Goal: Task Accomplishment & Management: Manage account settings

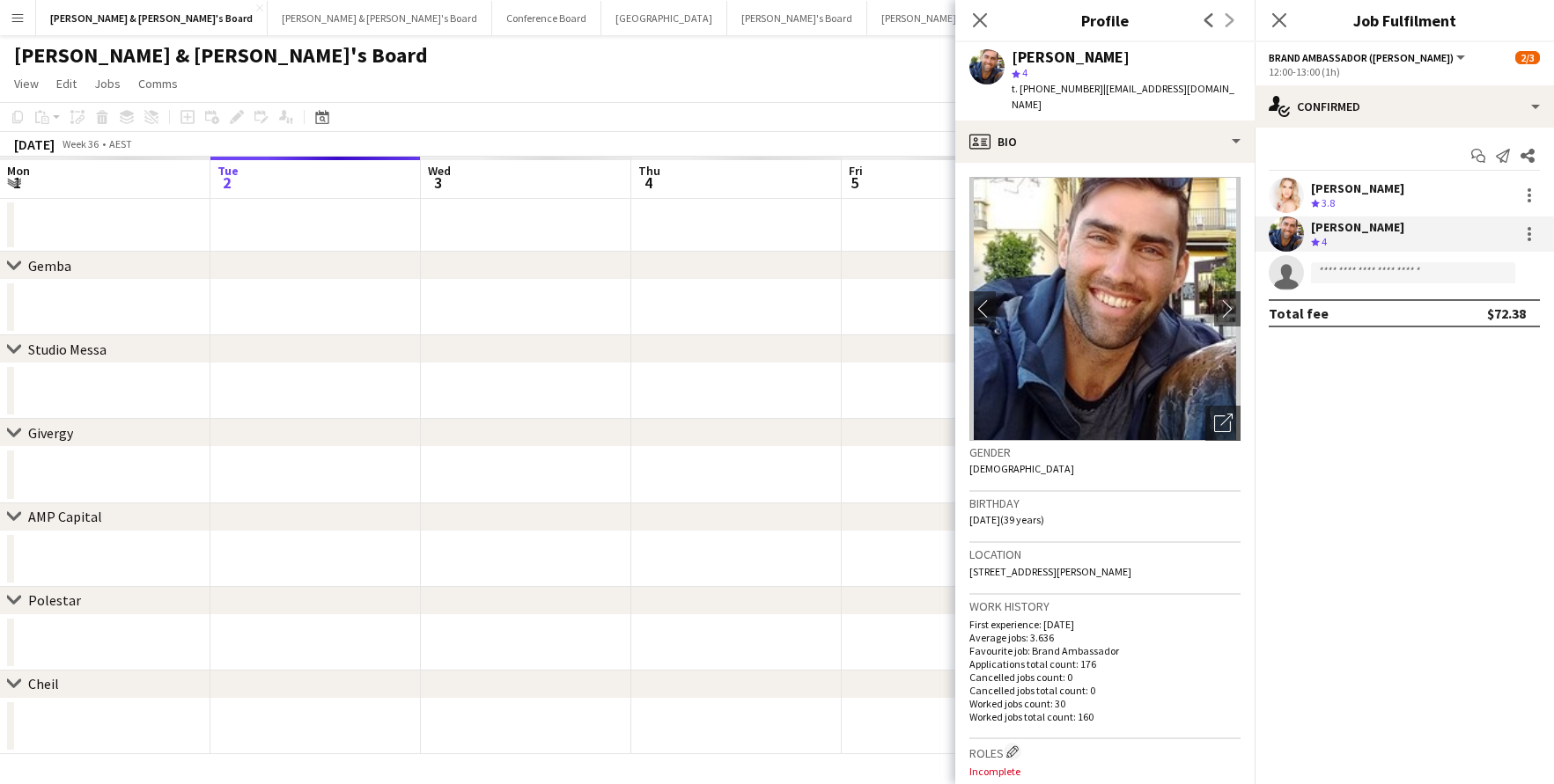
scroll to position [0, 538]
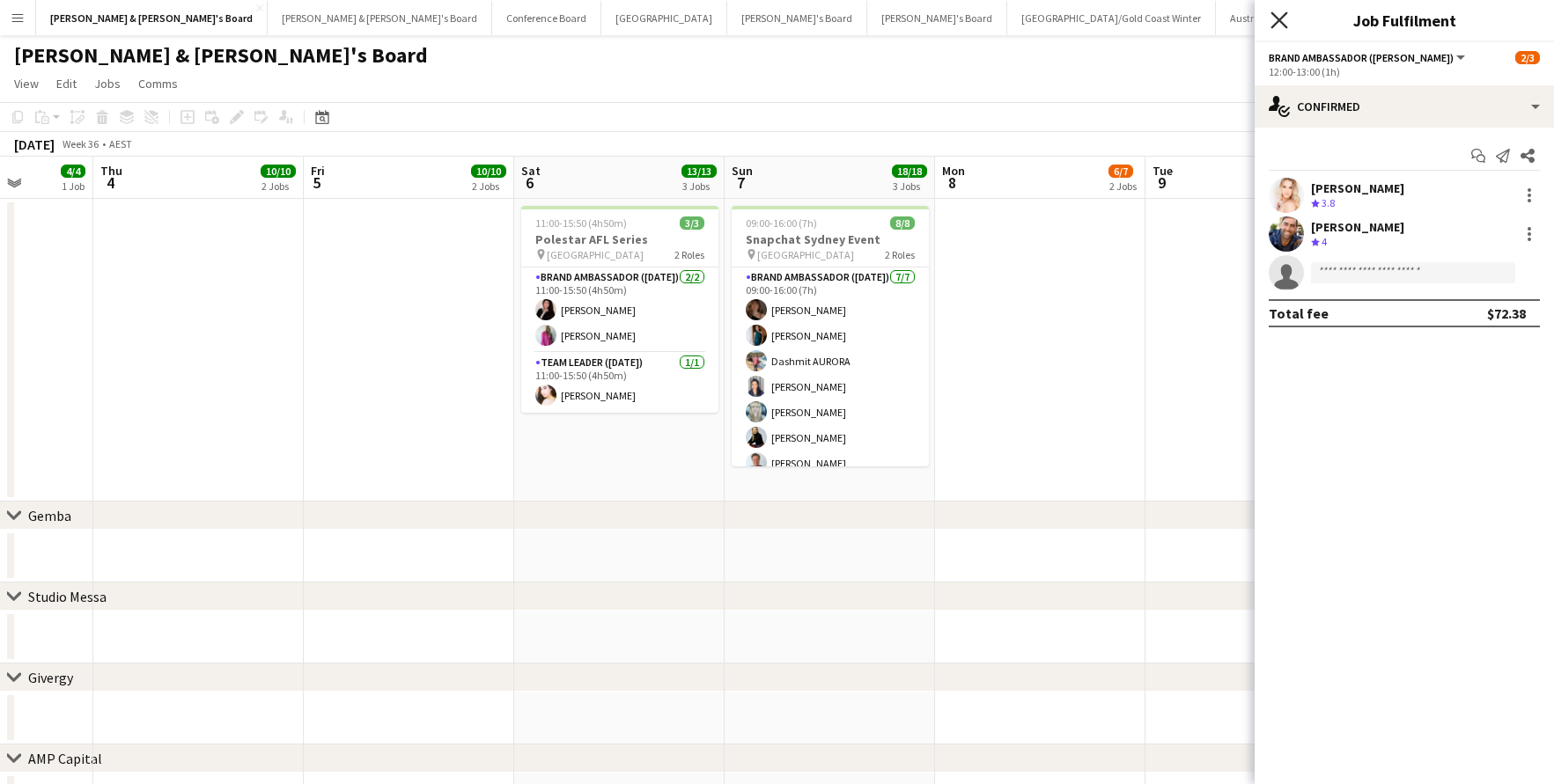
click at [1280, 23] on icon "Close pop-in" at bounding box center [1279, 20] width 17 height 17
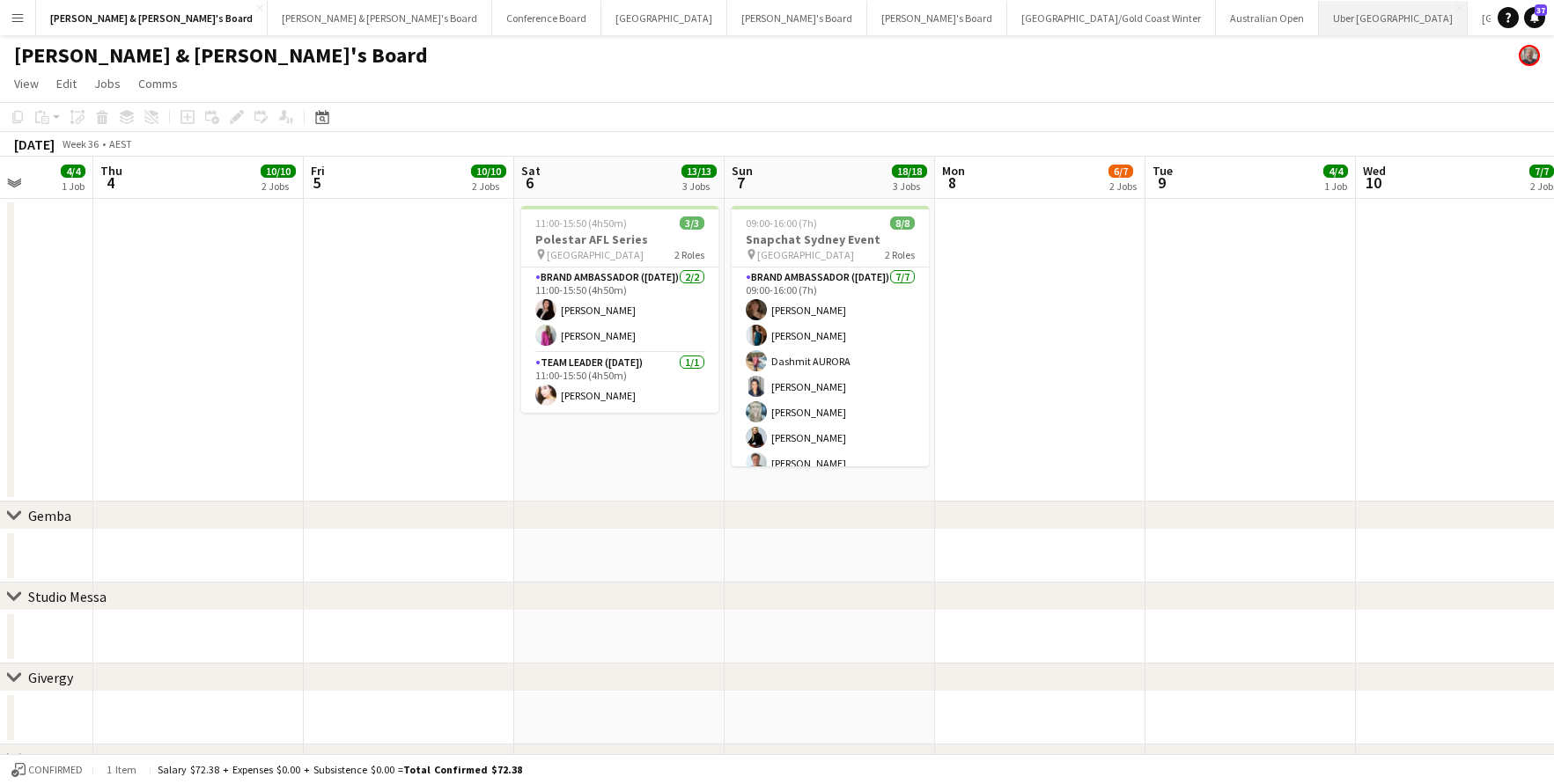
click at [1318, 25] on button "Uber Sydney Close" at bounding box center [1392, 18] width 148 height 35
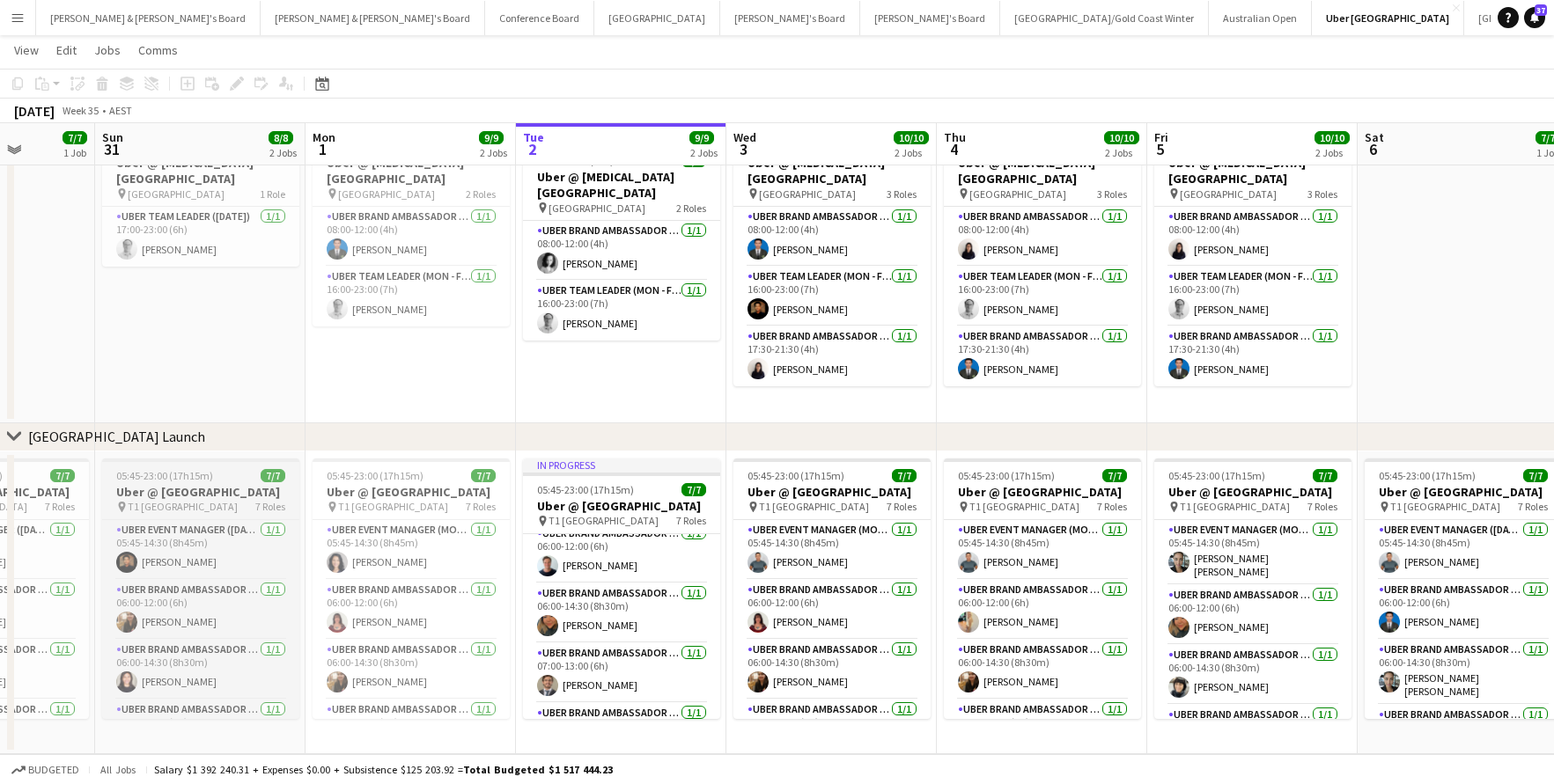
scroll to position [0, 535]
click at [230, 500] on h3 "Uber @ [GEOGRAPHIC_DATA]" at bounding box center [202, 492] width 197 height 16
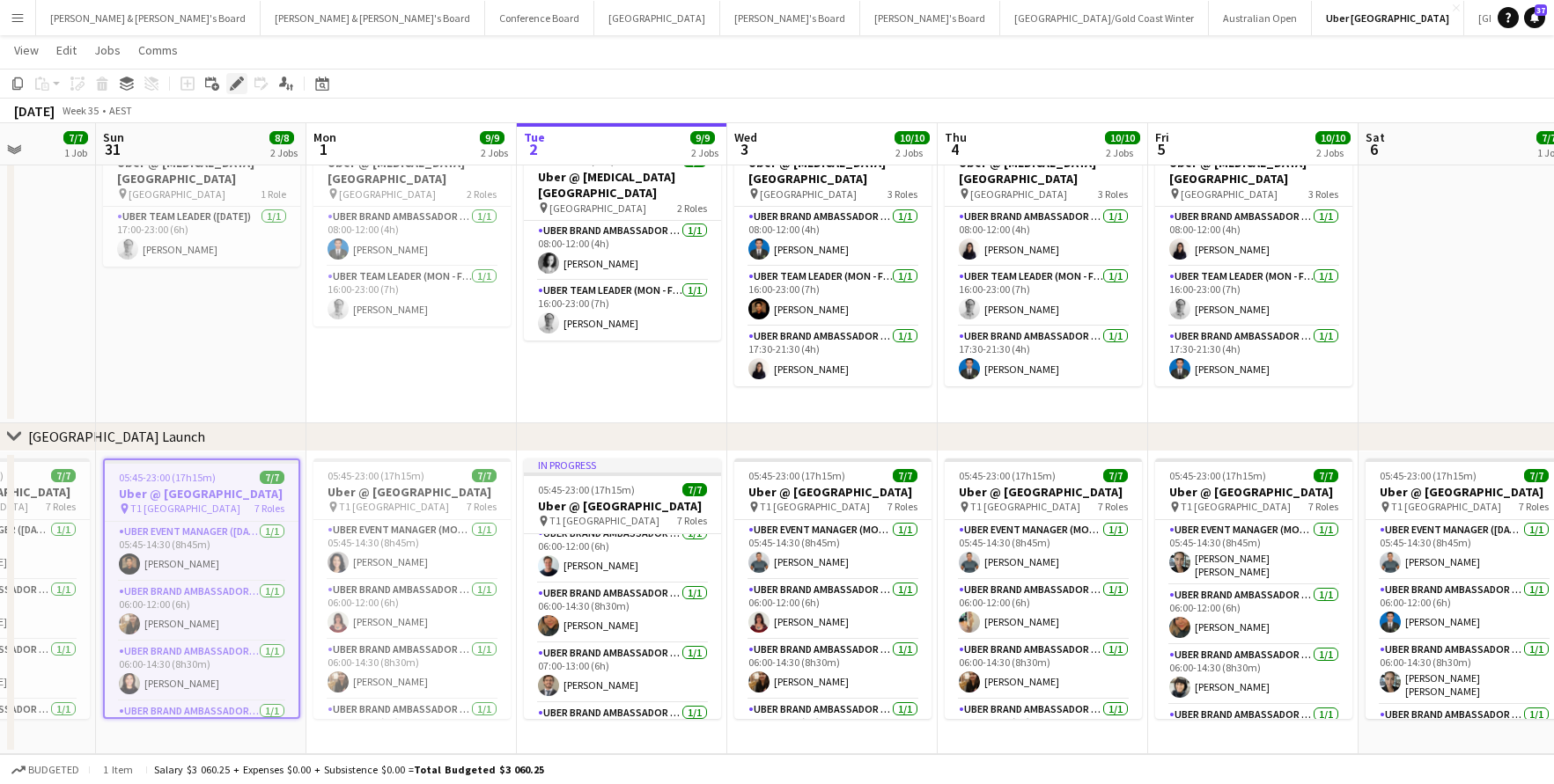
click at [234, 77] on icon "Edit" at bounding box center [237, 84] width 14 height 14
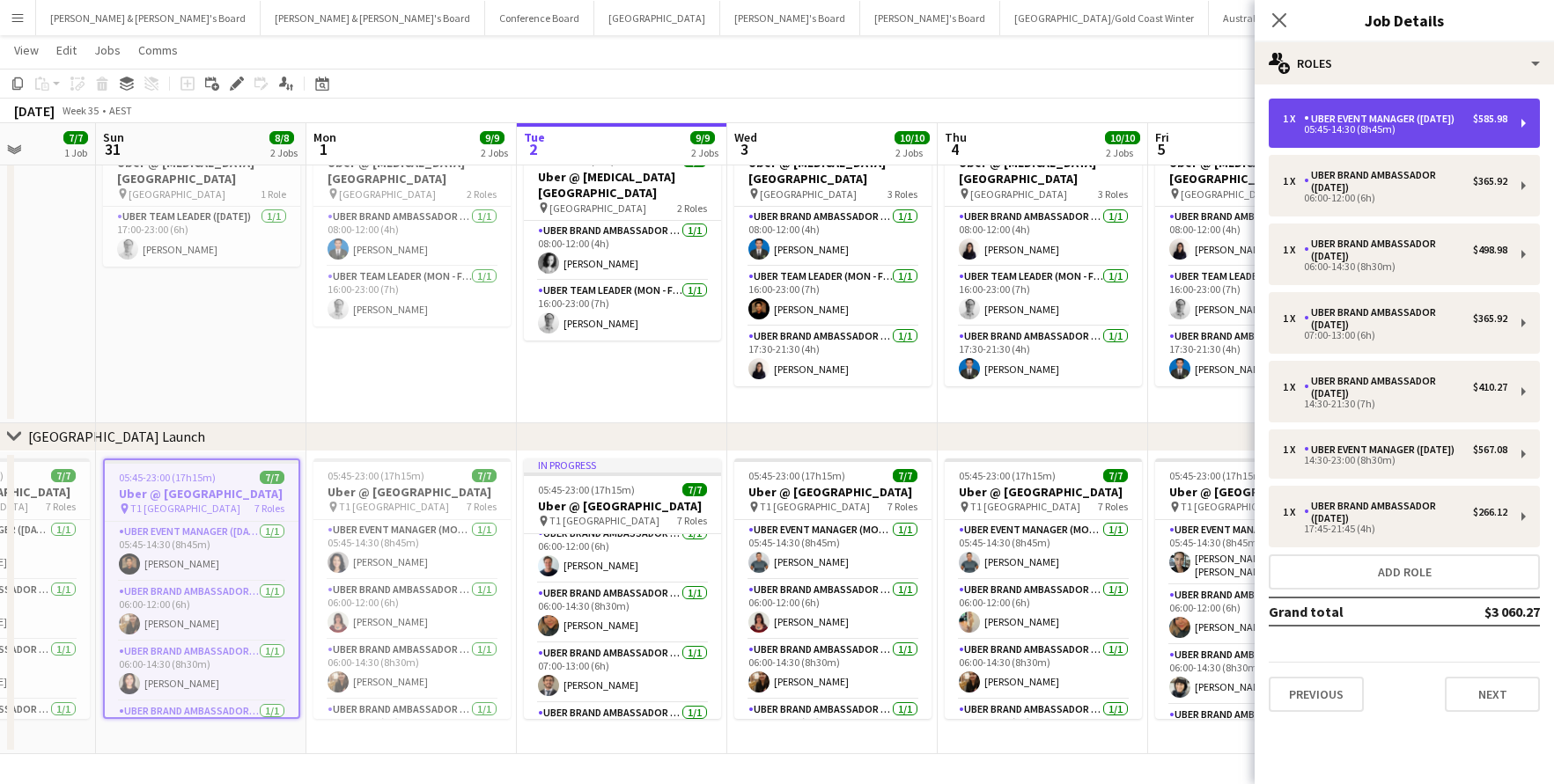
click at [1442, 129] on div "05:45-14:30 (8h45m)" at bounding box center [1394, 129] width 224 height 8
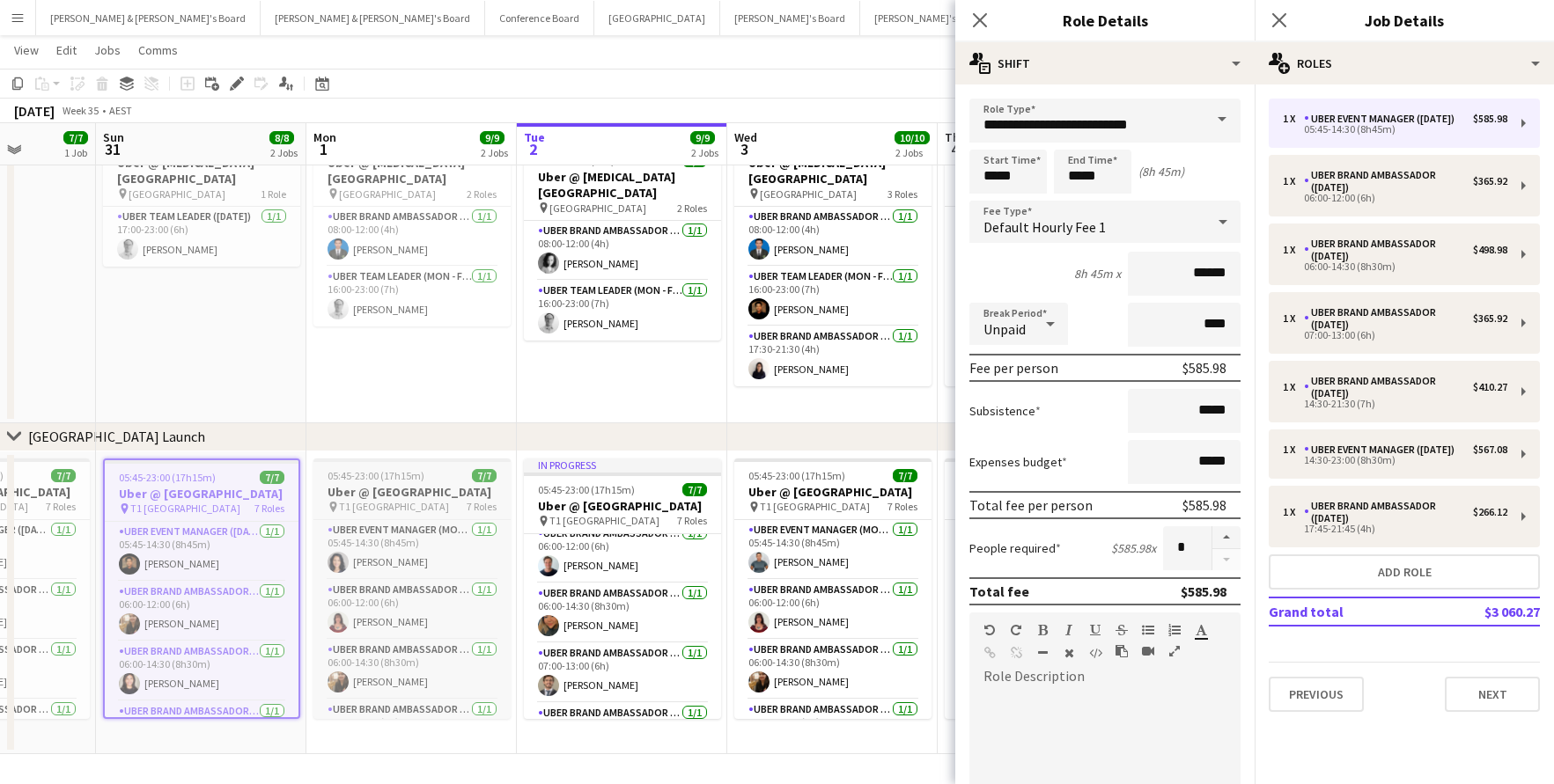
click at [469, 500] on h3 "Uber @ [GEOGRAPHIC_DATA]" at bounding box center [412, 492] width 197 height 16
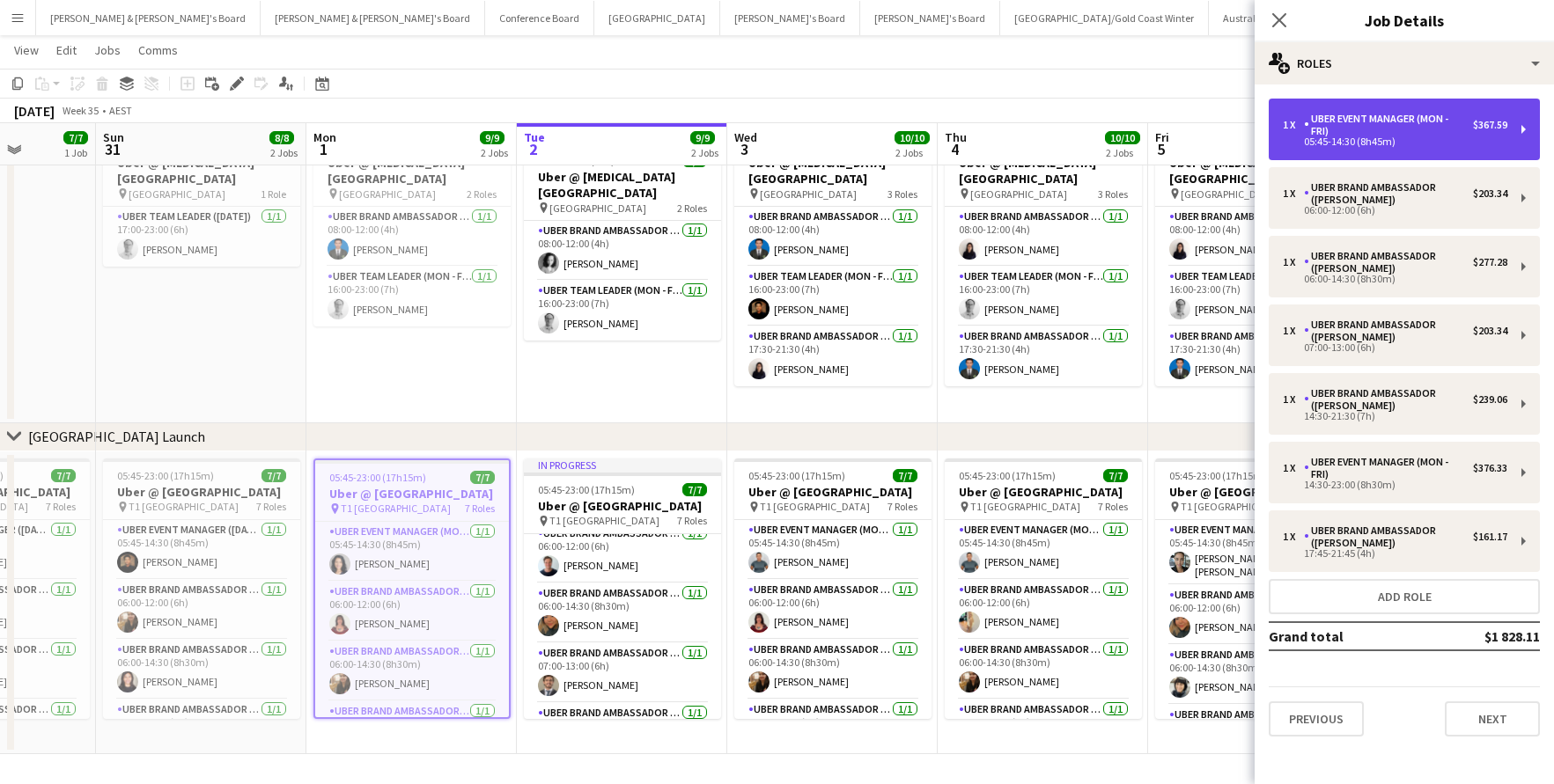
click at [1398, 134] on div "UBER Event Manager (Mon - Fri)" at bounding box center [1389, 125] width 169 height 24
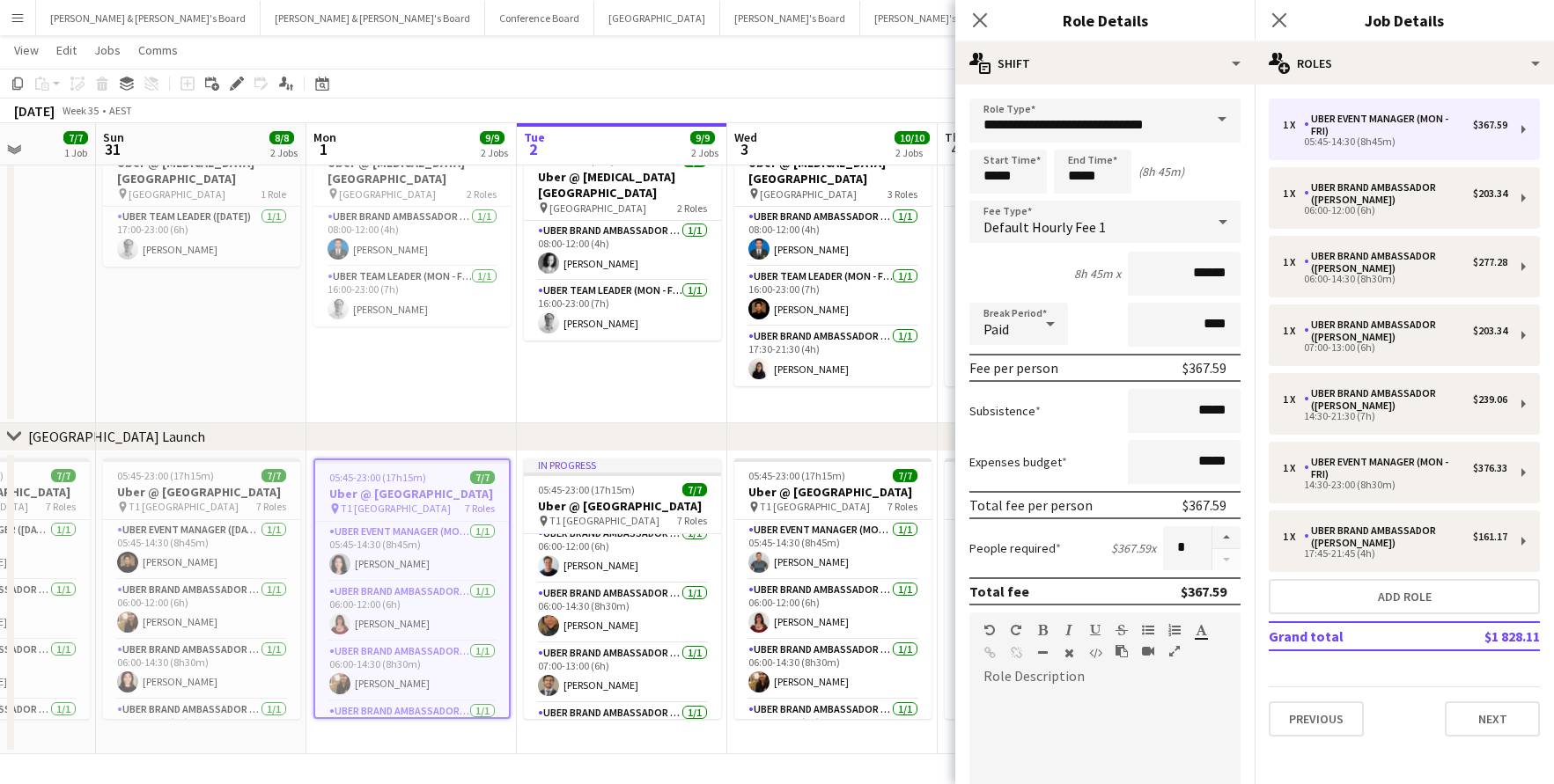
click at [1223, 116] on span at bounding box center [1222, 119] width 37 height 42
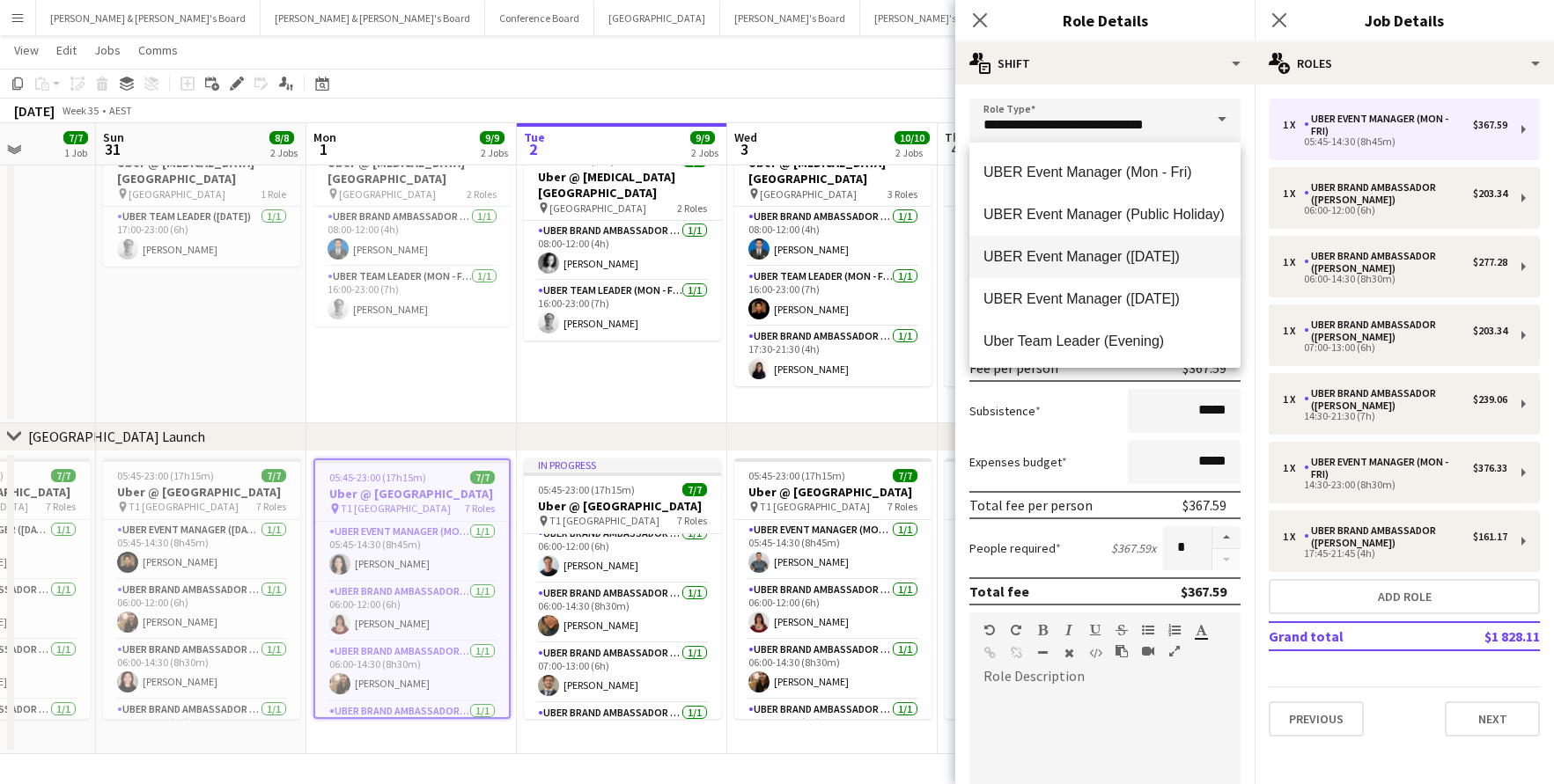
scroll to position [2225, 0]
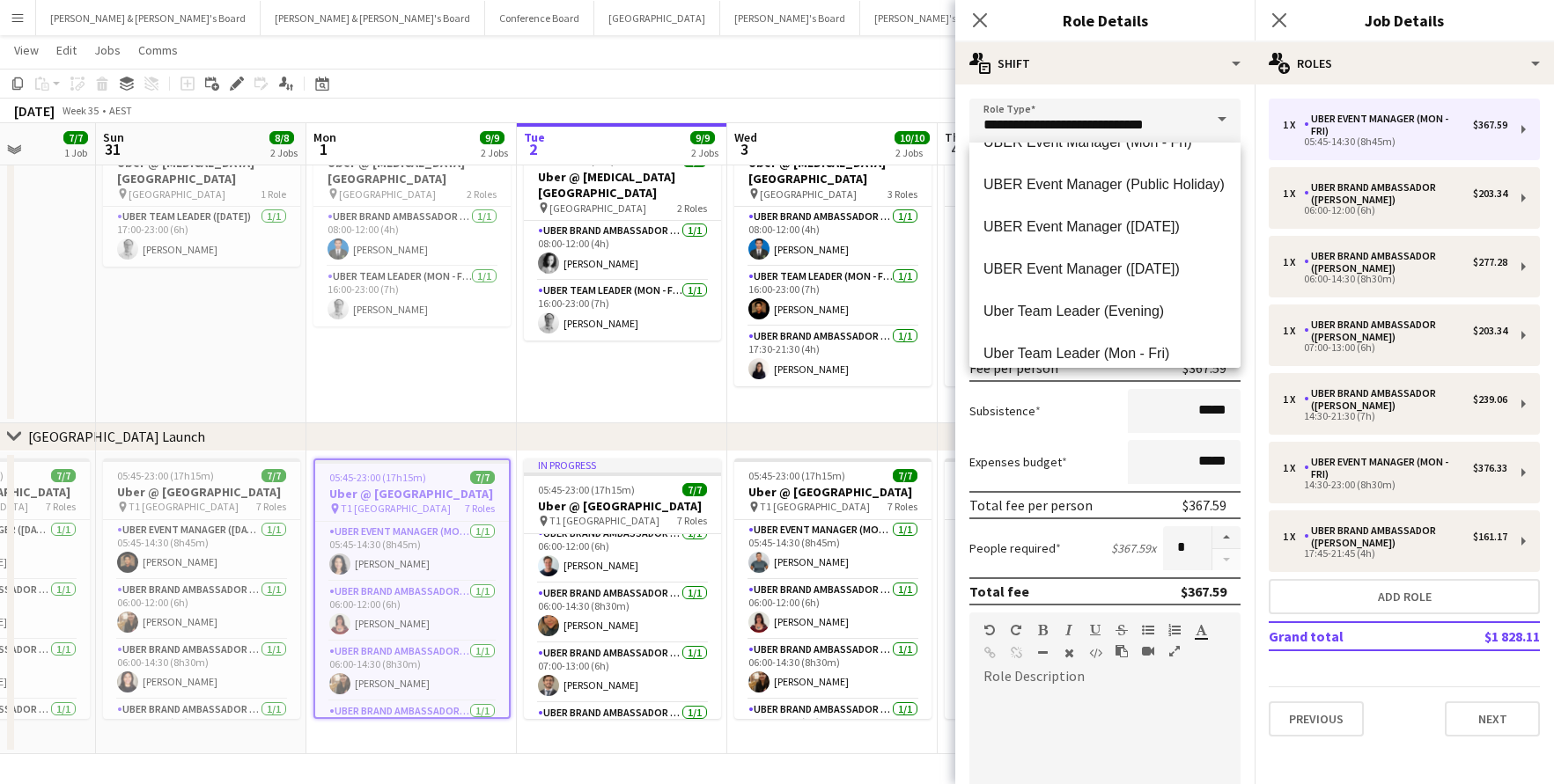
click at [1153, 275] on span "UBER Event Manager ([DATE])" at bounding box center [1104, 269] width 243 height 17
type input "**********"
type input "******"
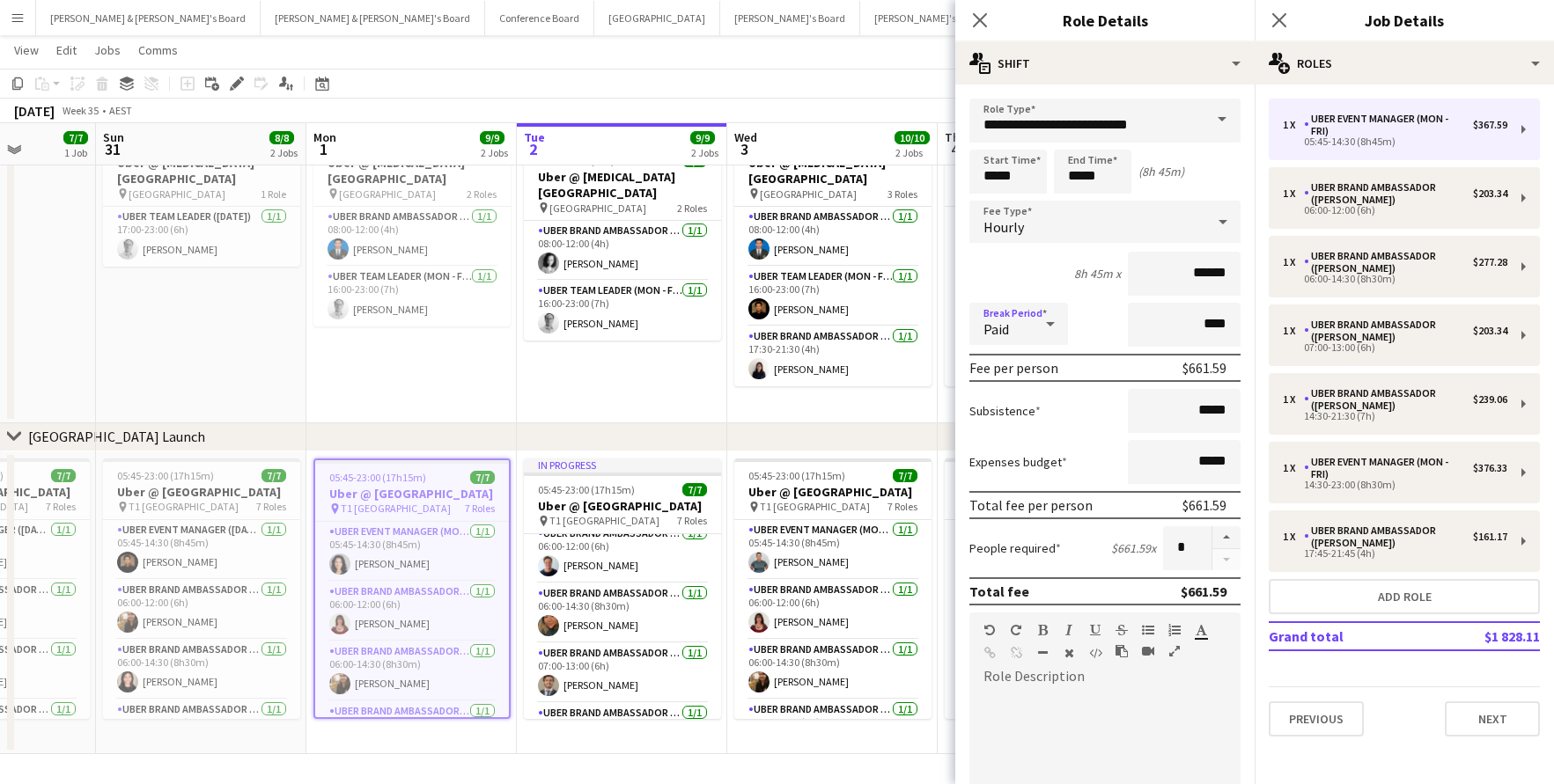
click at [1049, 323] on icon at bounding box center [1050, 324] width 8 height 5
click at [1023, 418] on span "Unpaid" at bounding box center [1018, 418] width 70 height 17
click at [973, 15] on icon "Close pop-in" at bounding box center [979, 20] width 17 height 17
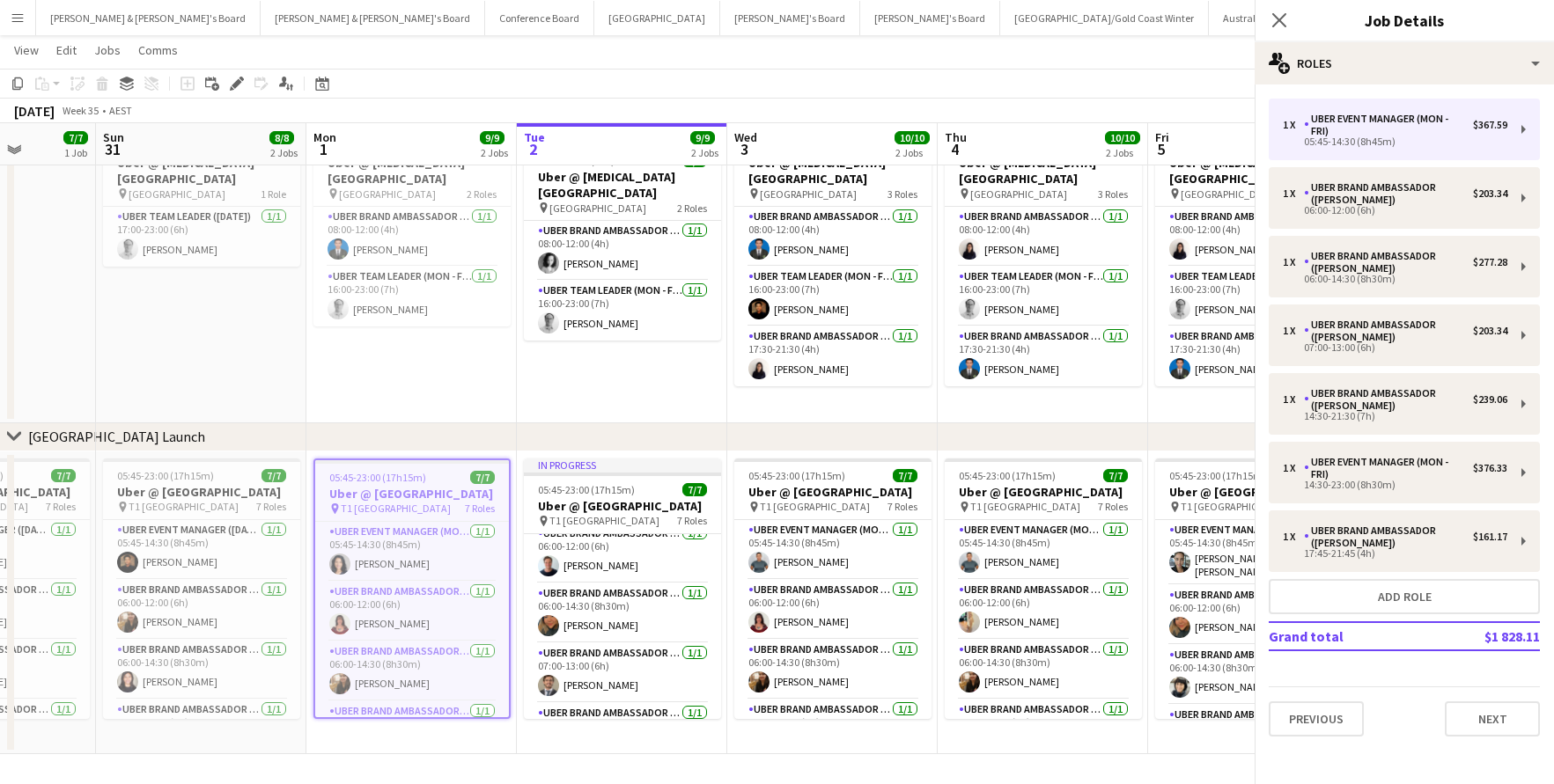
scroll to position [0, 0]
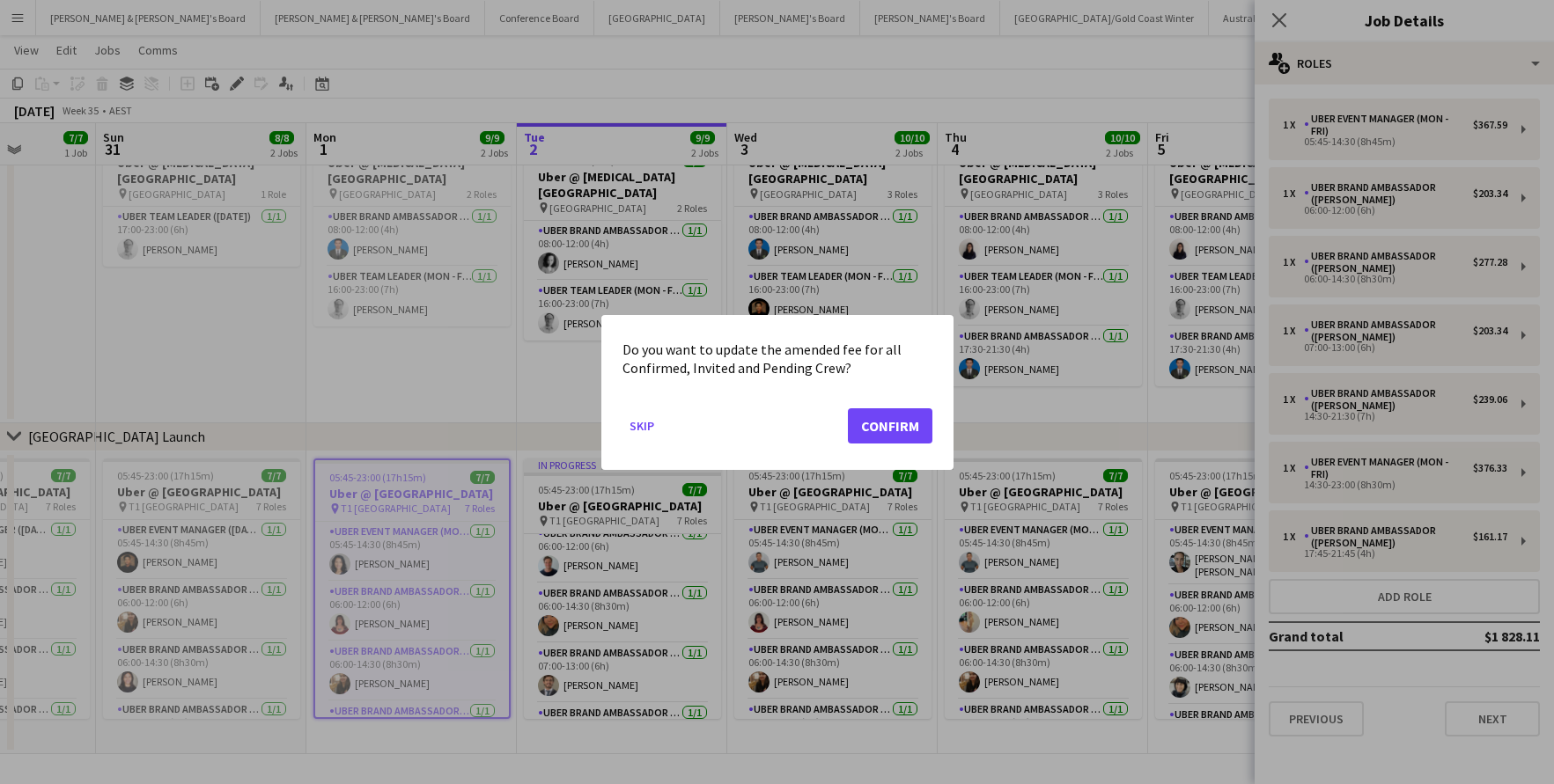
click at [903, 423] on button "Confirm" at bounding box center [890, 425] width 85 height 36
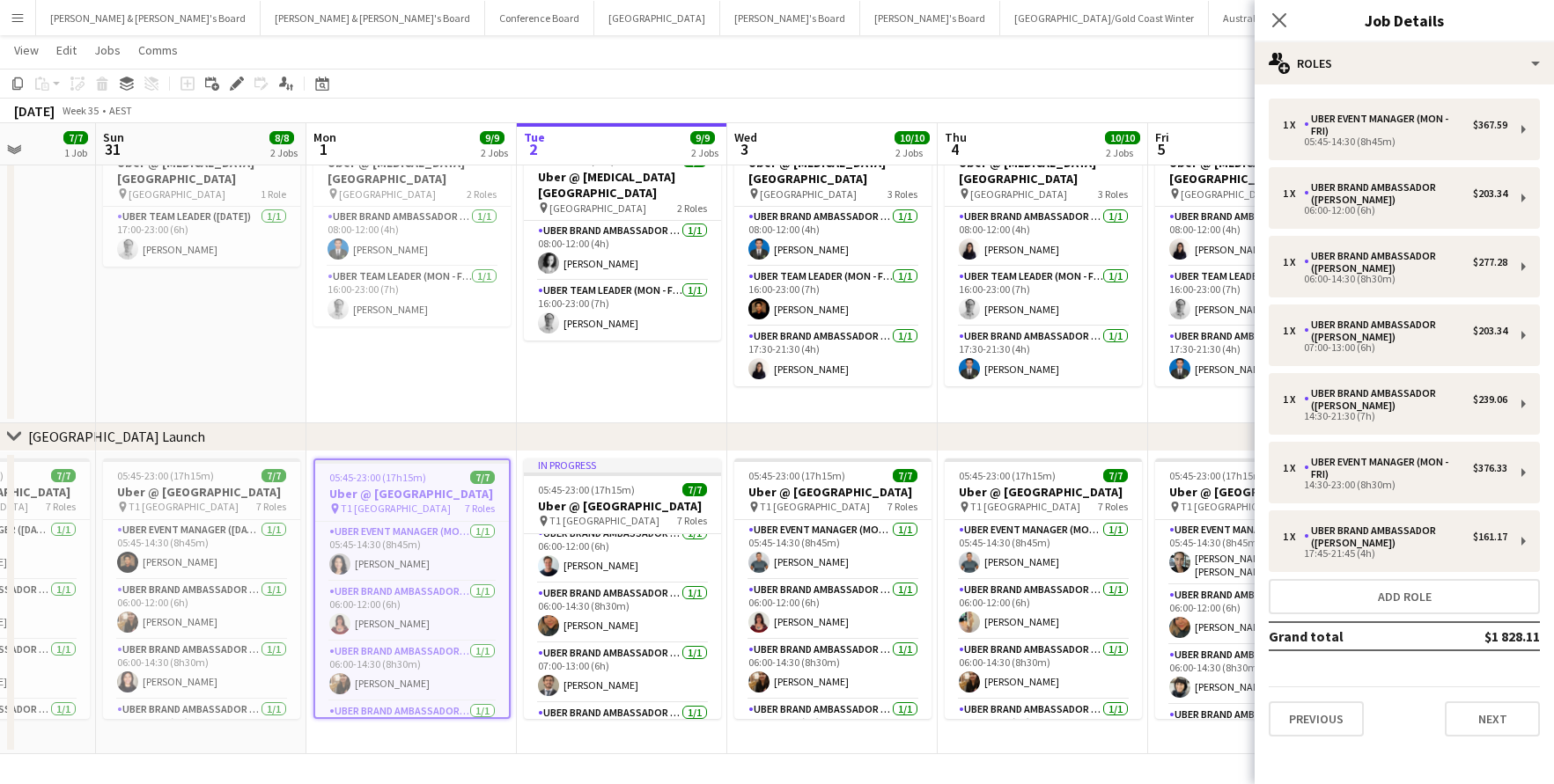
scroll to position [75, 0]
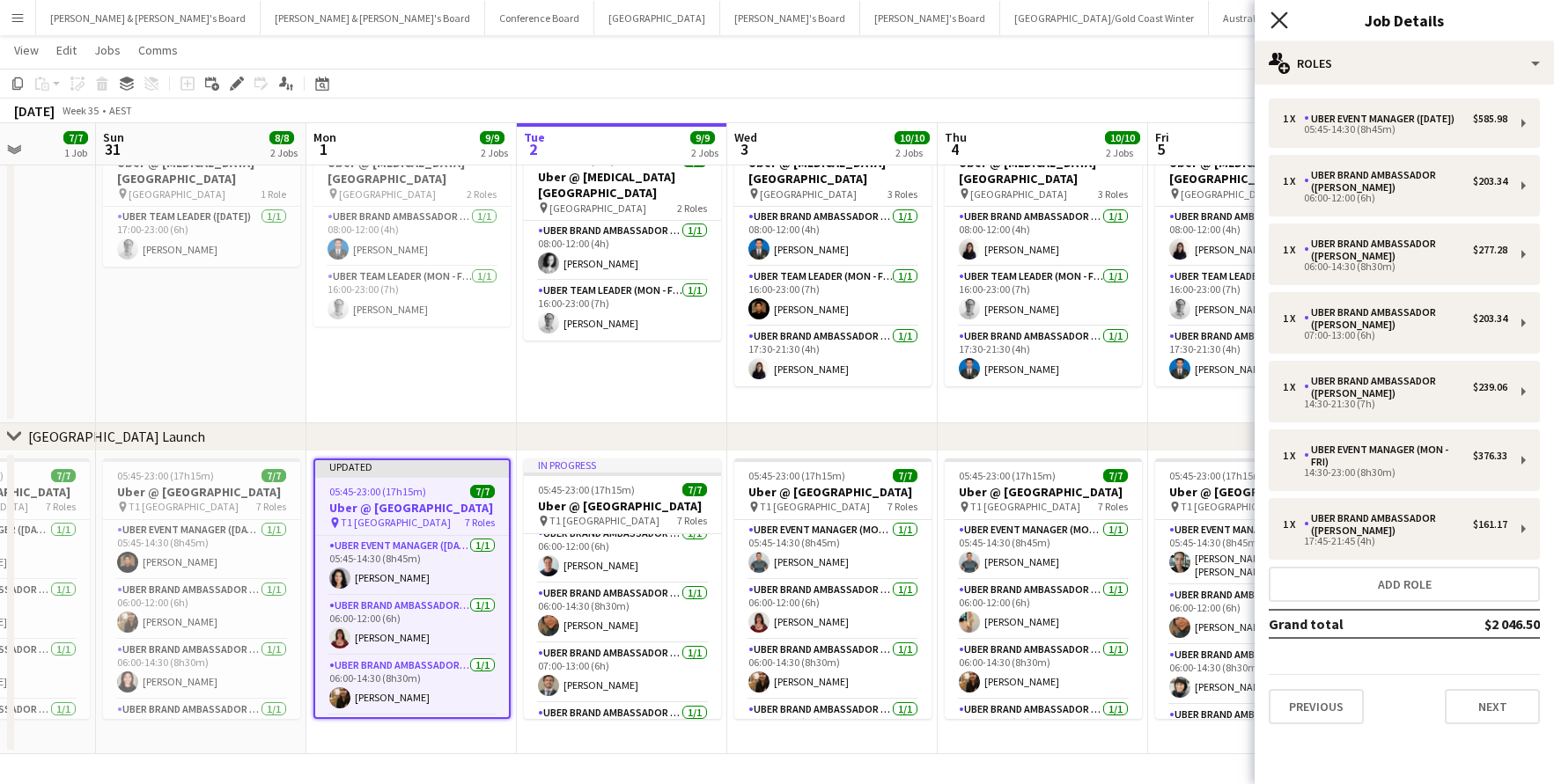
click at [1277, 19] on icon at bounding box center [1279, 20] width 17 height 17
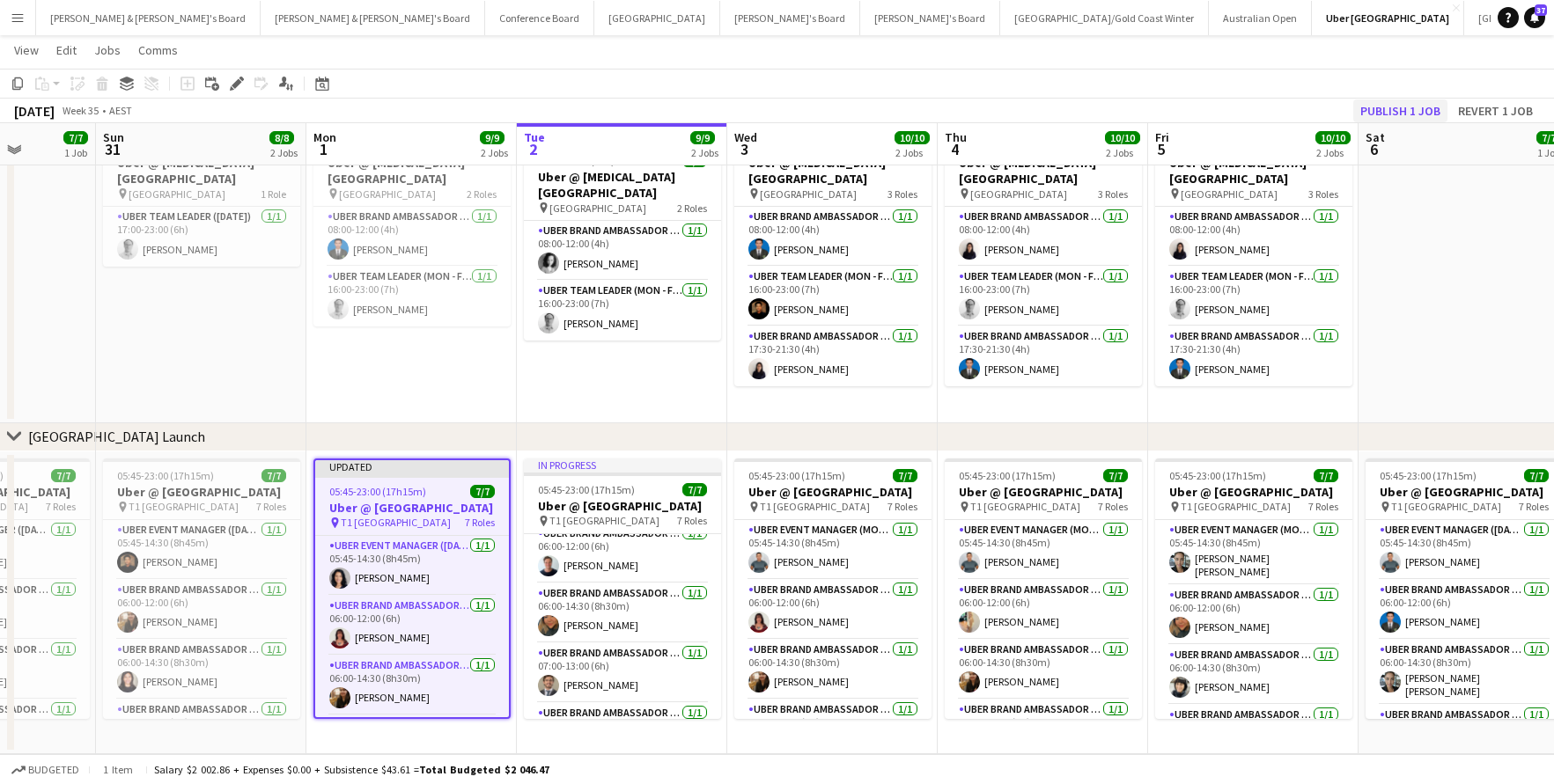
click at [1377, 103] on button "Publish 1 job" at bounding box center [1400, 111] width 94 height 23
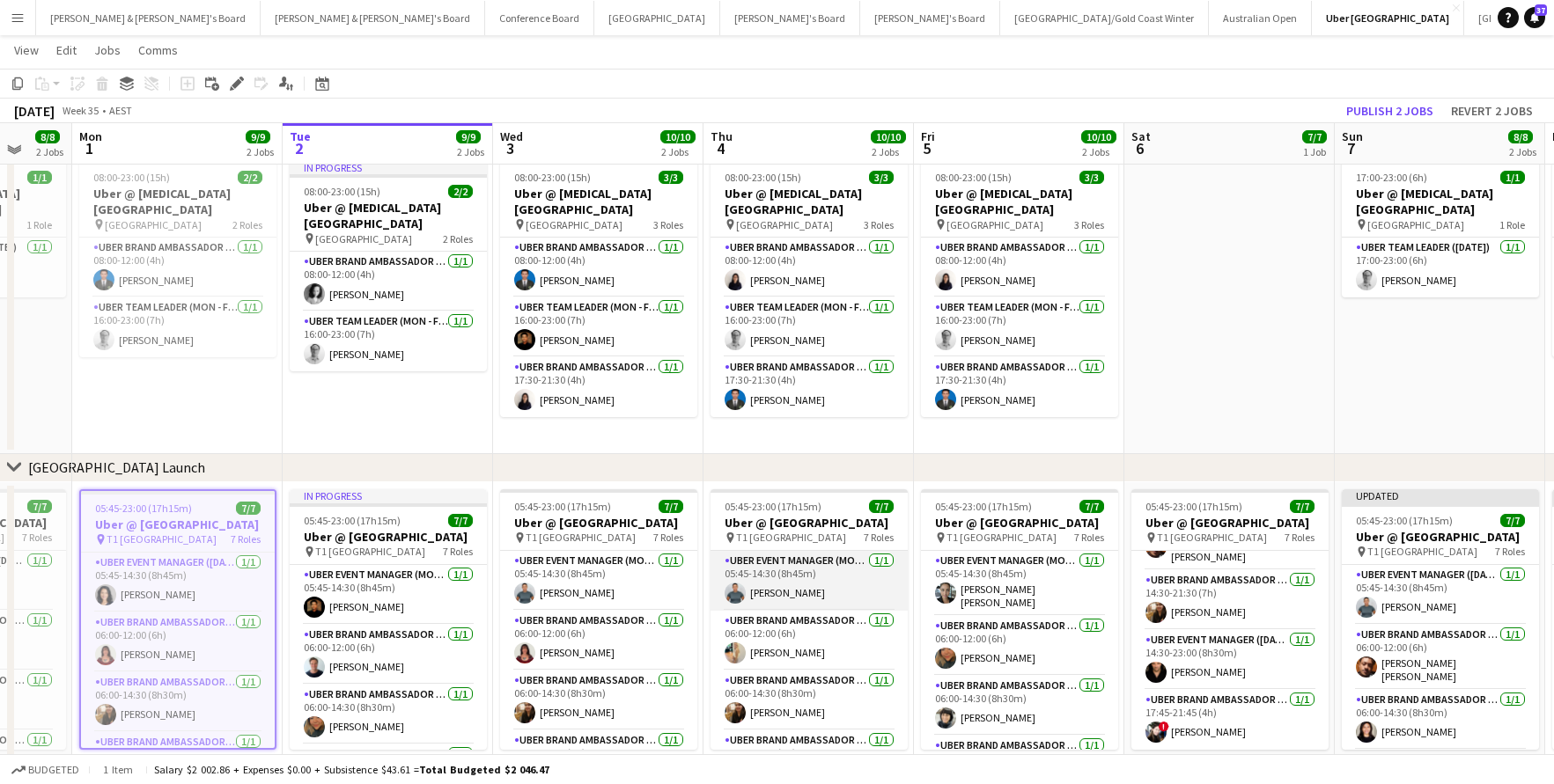
scroll to position [43, 0]
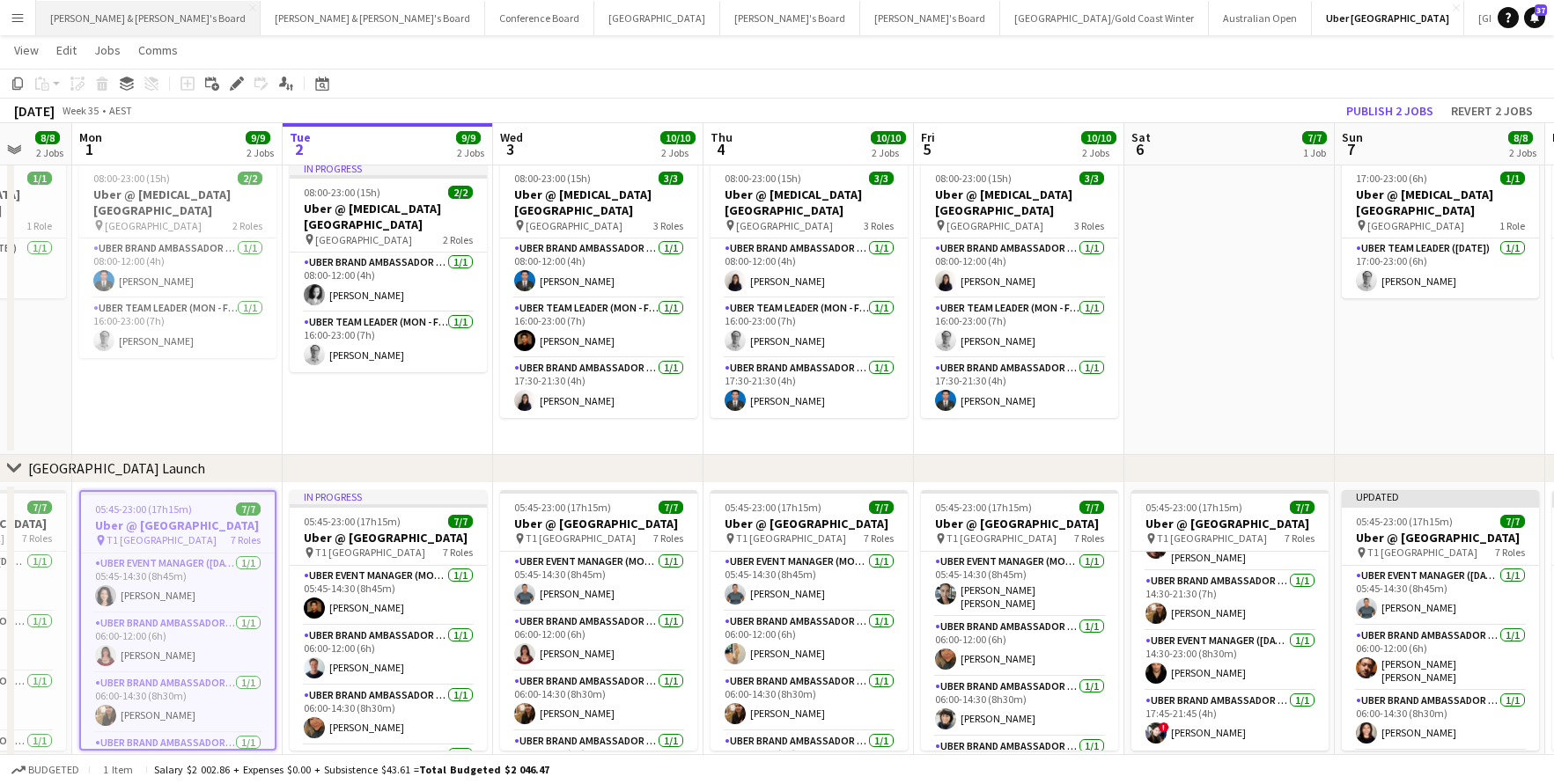
click at [69, 15] on button "[PERSON_NAME] & [PERSON_NAME]'s Board Close" at bounding box center [147, 18] width 224 height 35
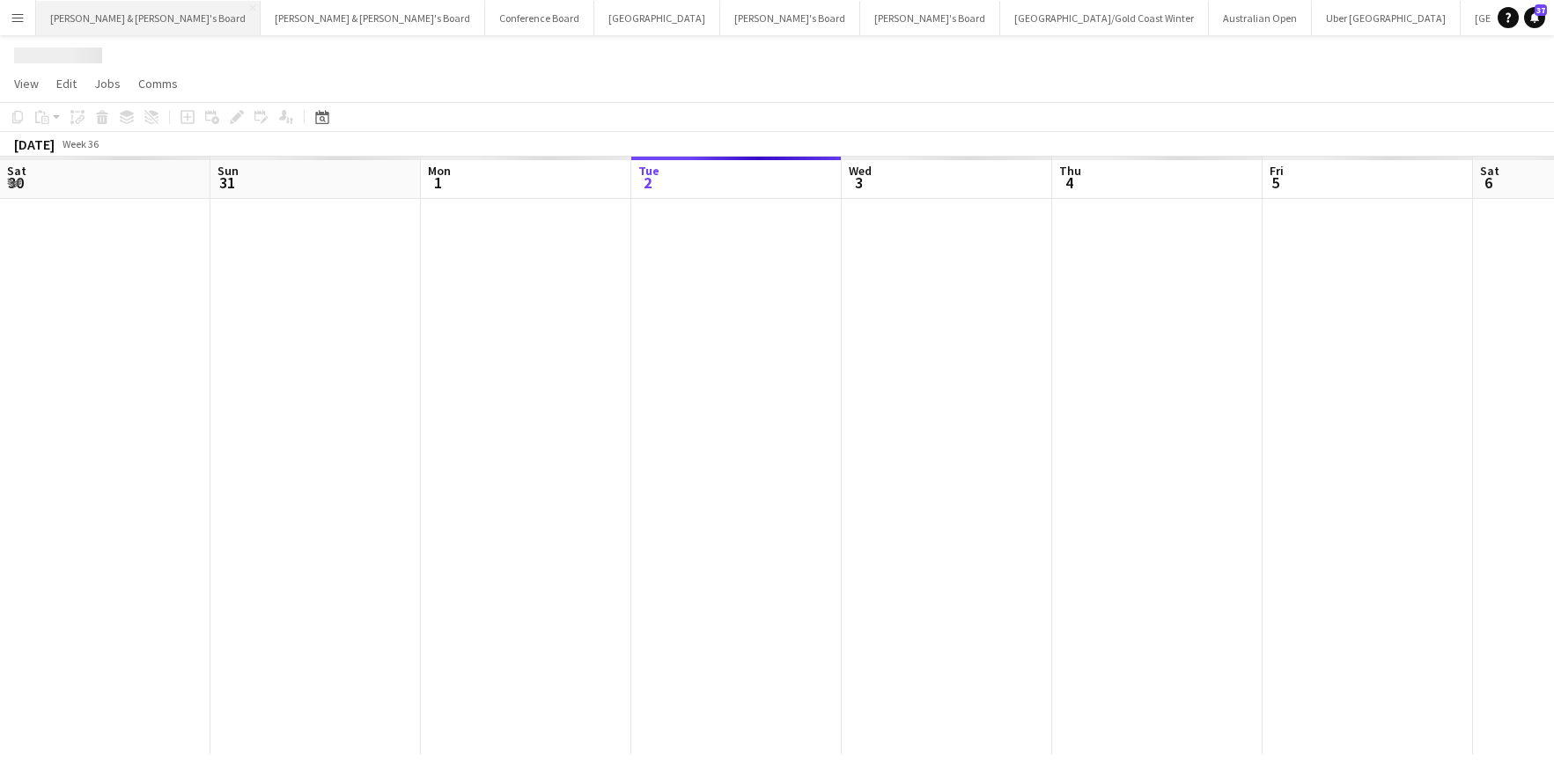
scroll to position [0, 421]
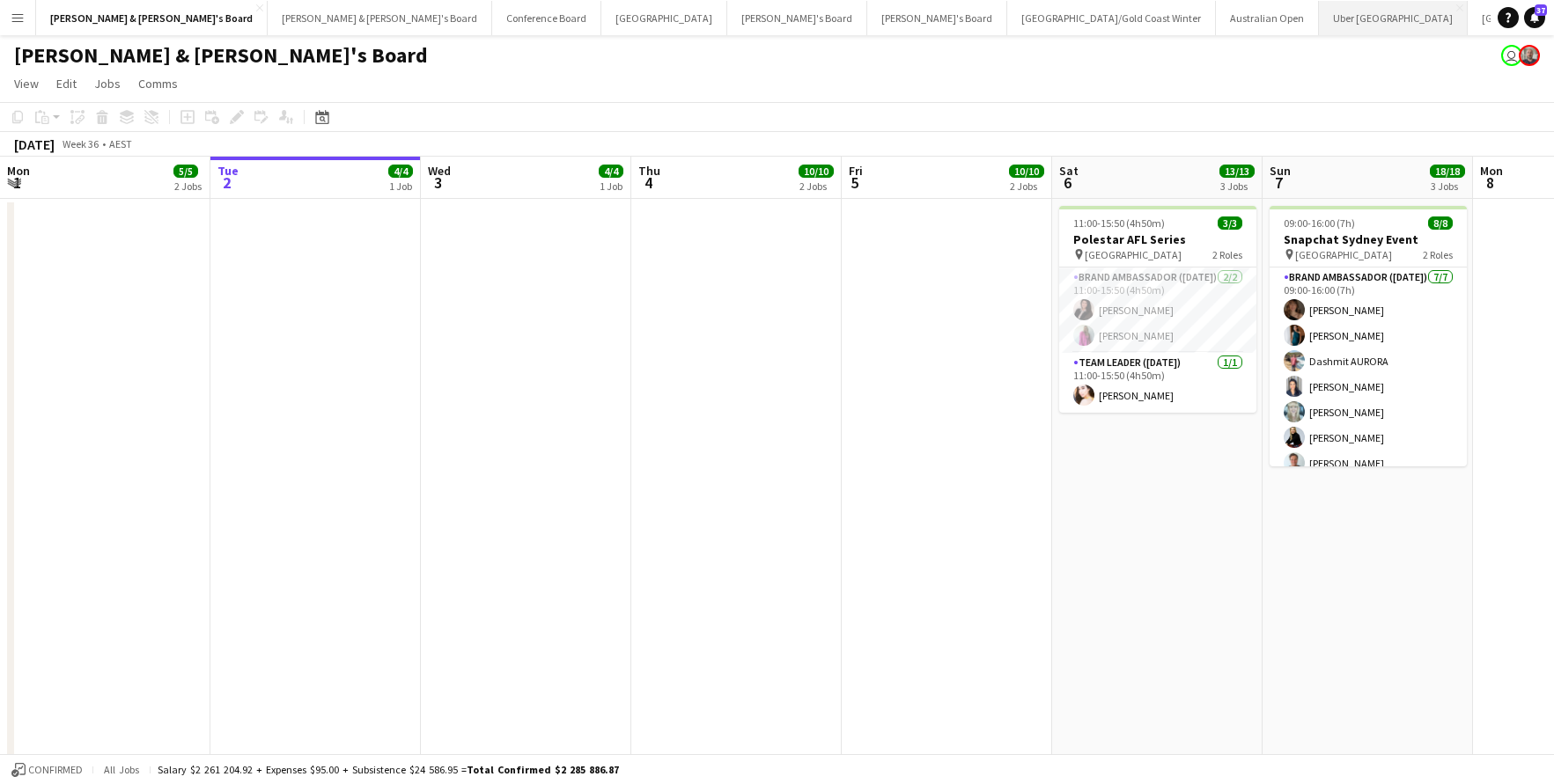
click at [1318, 23] on button "Uber Sydney Close" at bounding box center [1392, 18] width 148 height 35
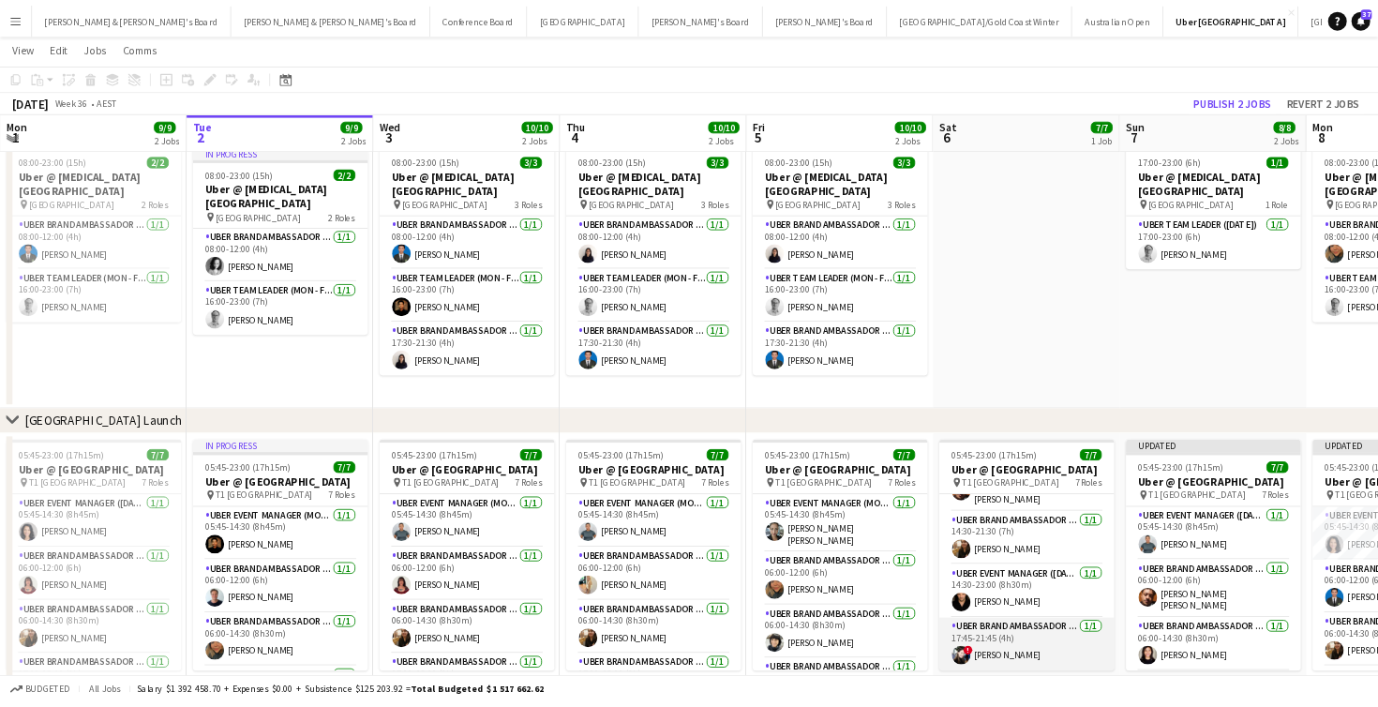
scroll to position [46, 0]
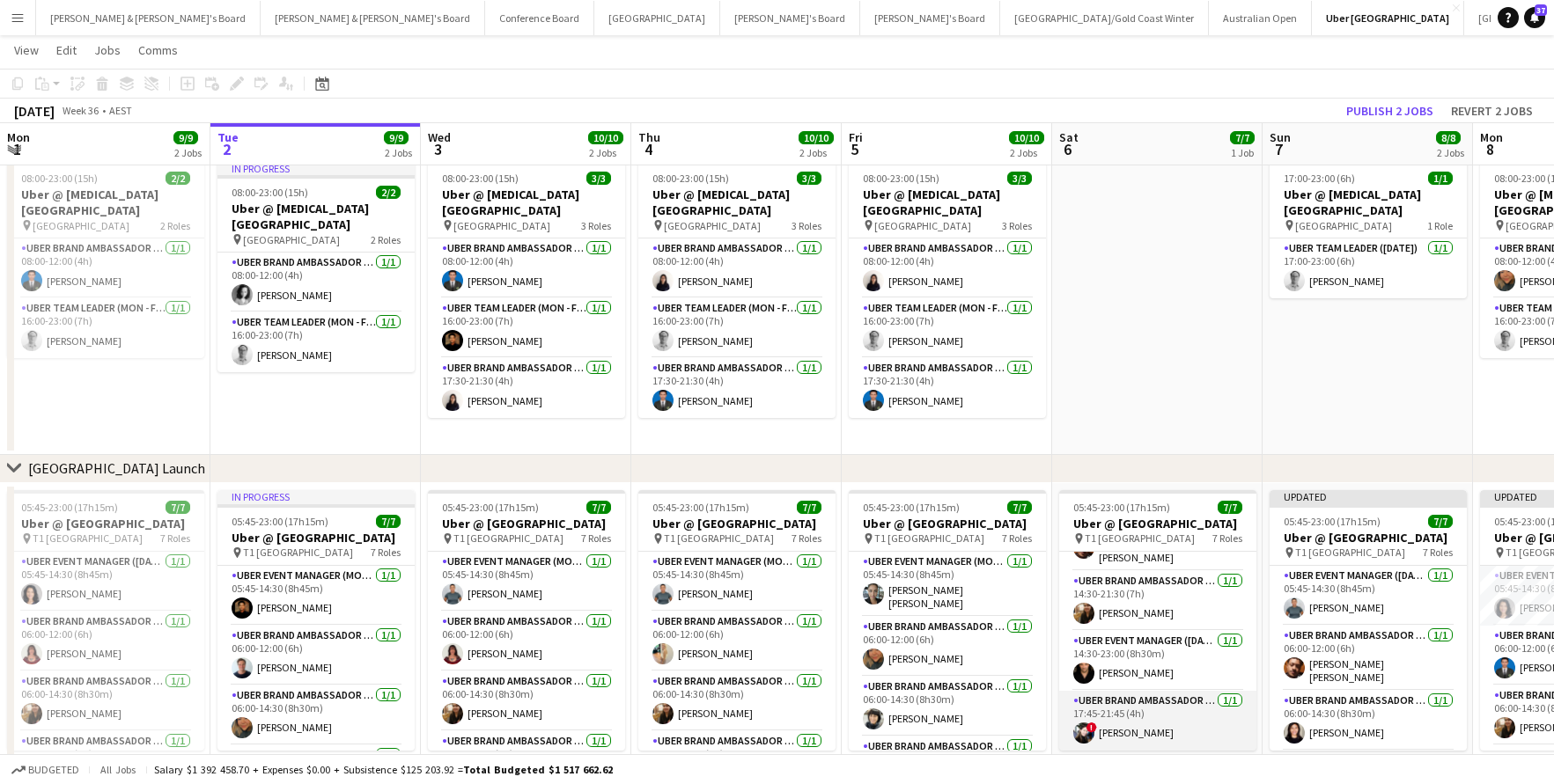
click at [1139, 724] on app-card-role "UBER Brand Ambassador ([DATE]) [DATE] 17:45-21:45 (4h) ! [PERSON_NAME]" at bounding box center [1158, 721] width 197 height 60
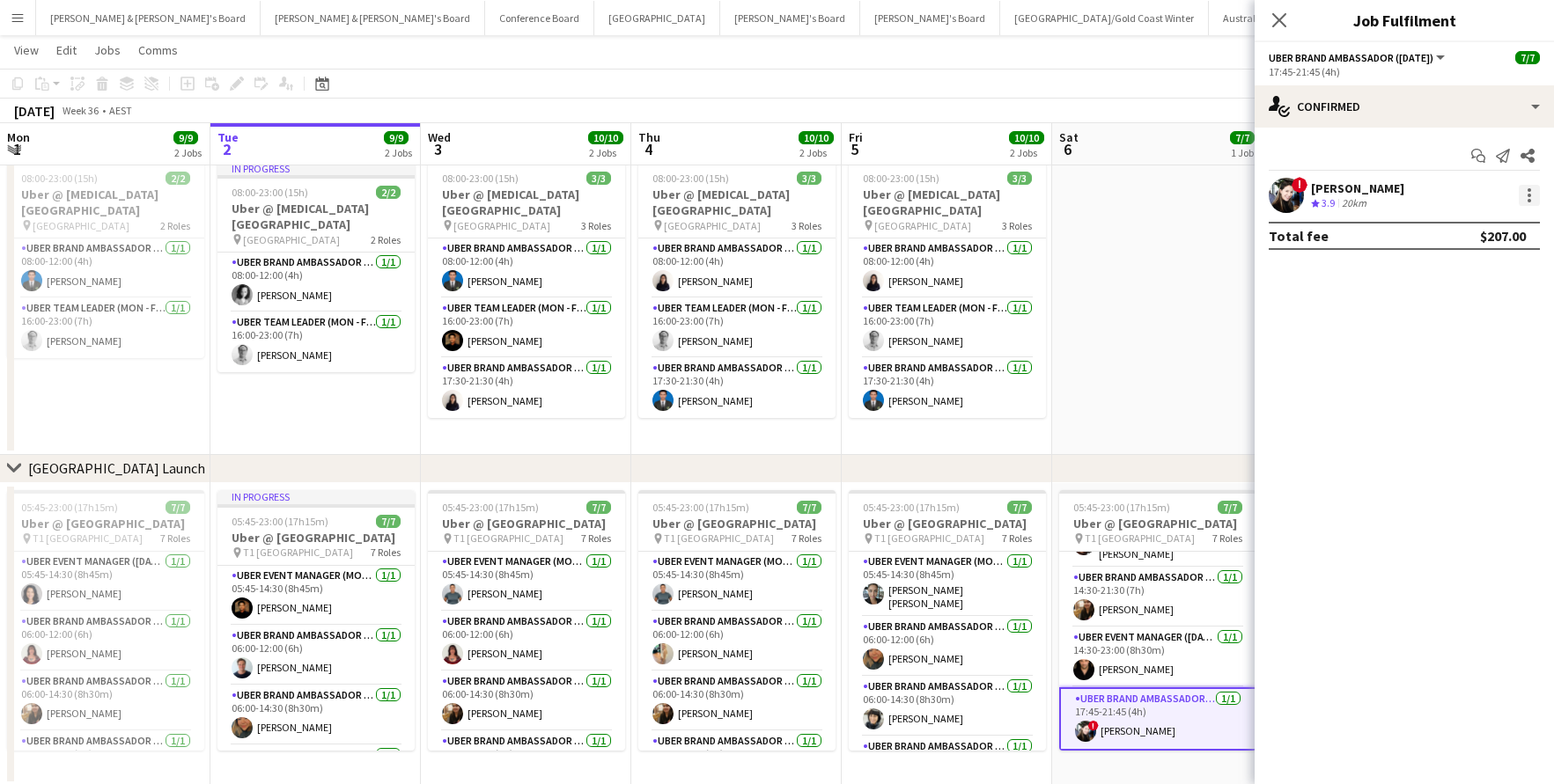
click at [1533, 200] on div at bounding box center [1529, 195] width 22 height 22
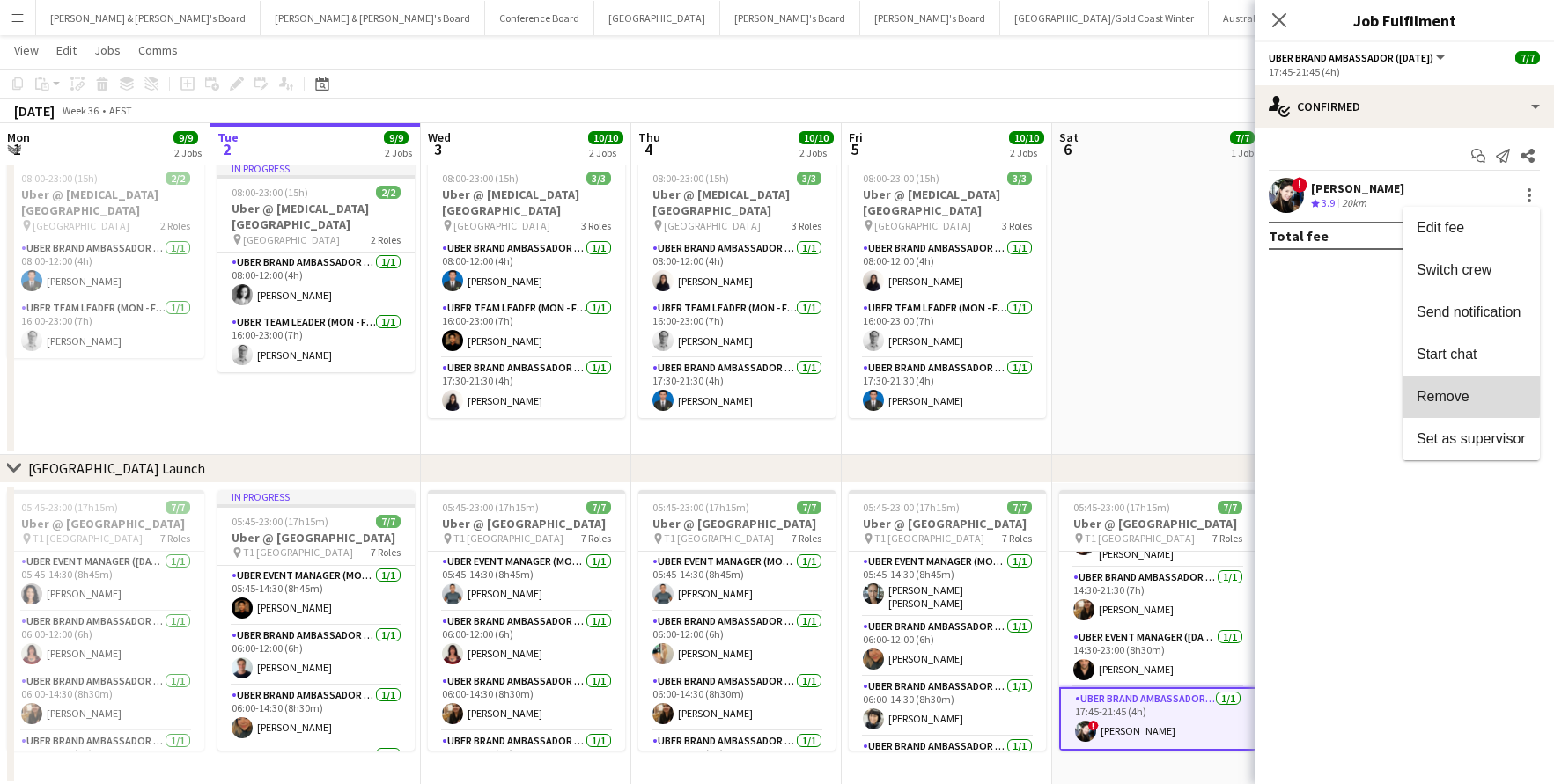
click at [1439, 396] on span "Remove" at bounding box center [1443, 396] width 53 height 15
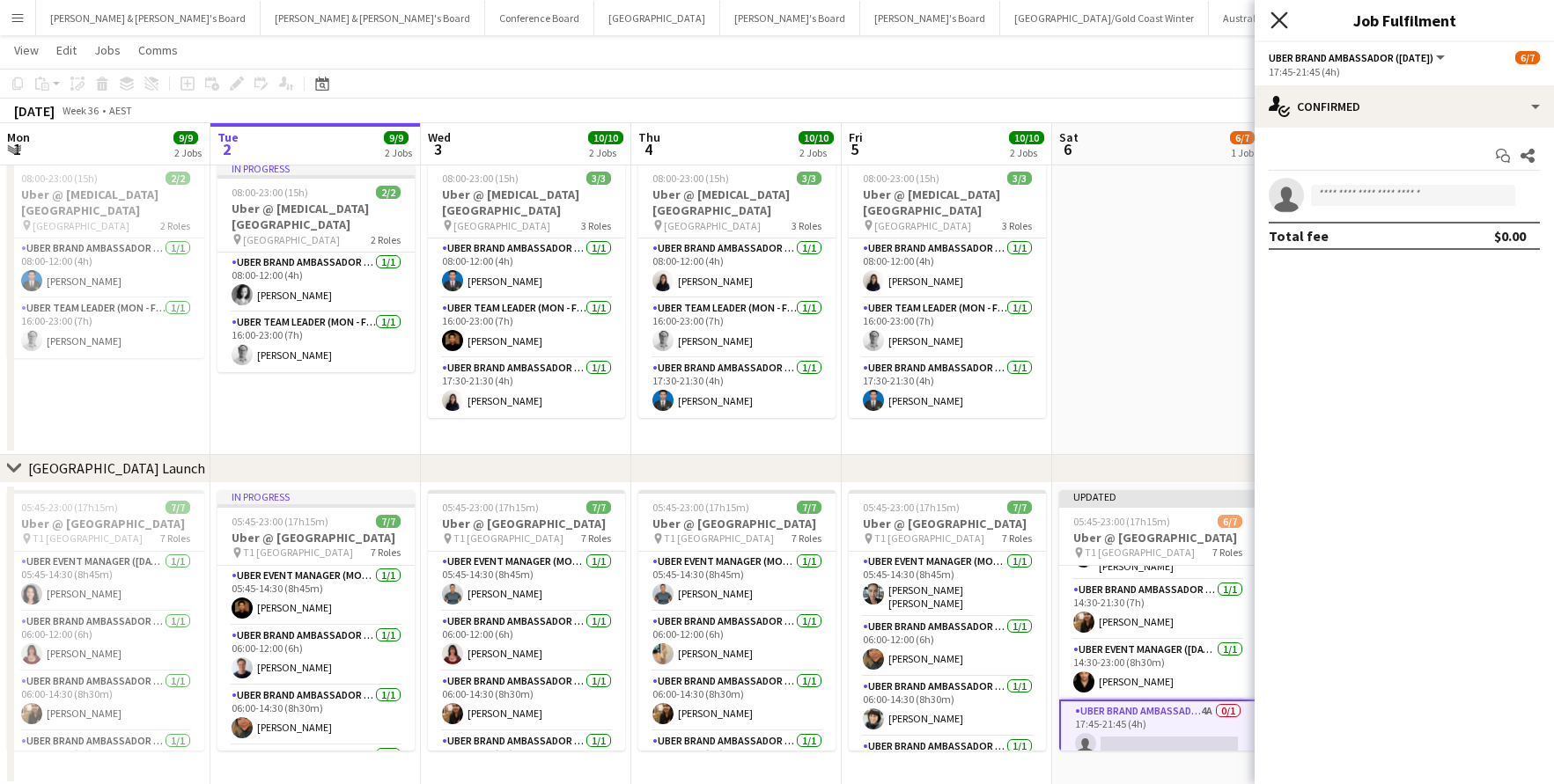
click at [1279, 20] on icon at bounding box center [1279, 20] width 17 height 17
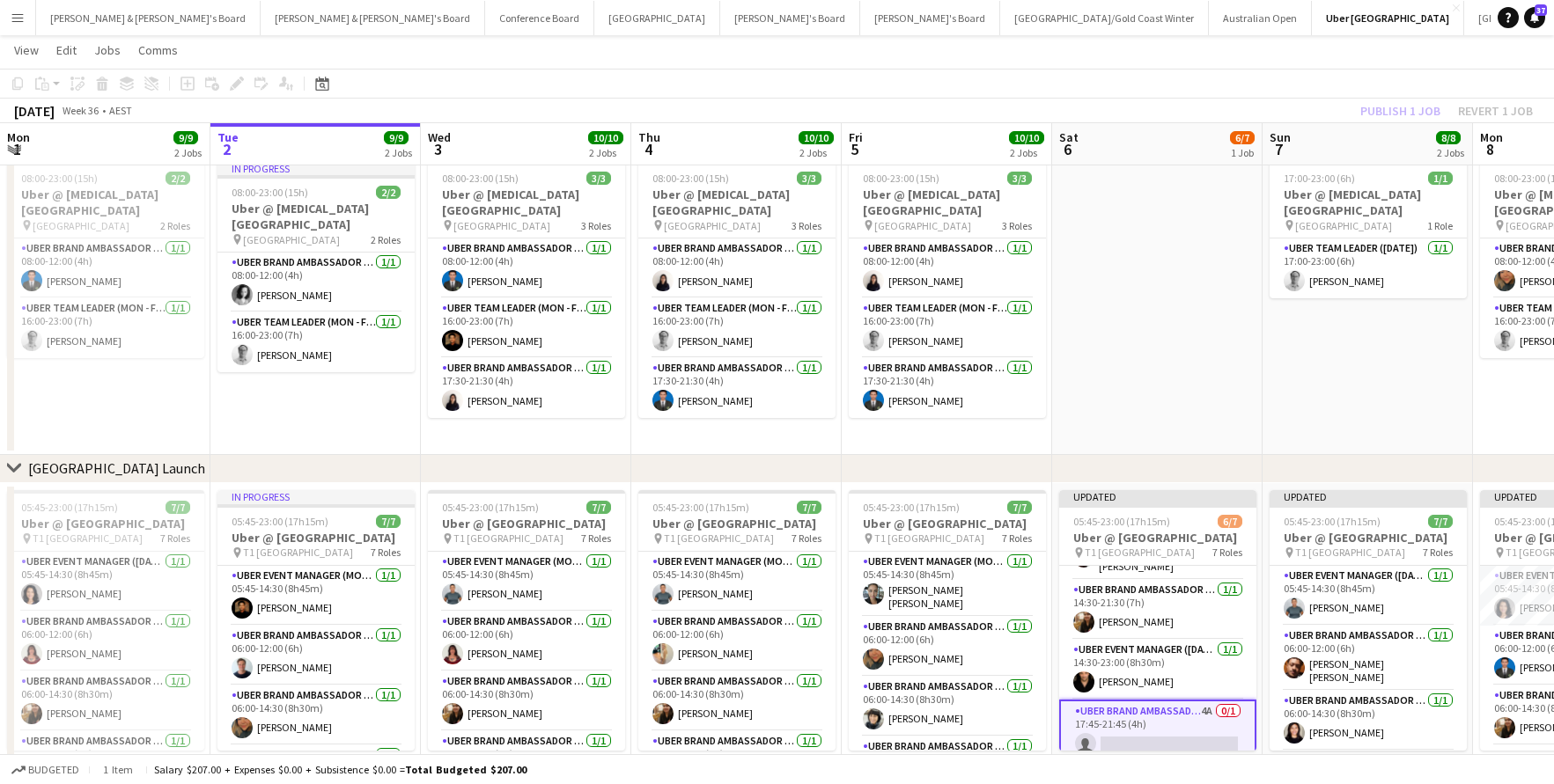
click at [1375, 109] on div "Publish 1 job Revert 1 job" at bounding box center [1446, 111] width 215 height 23
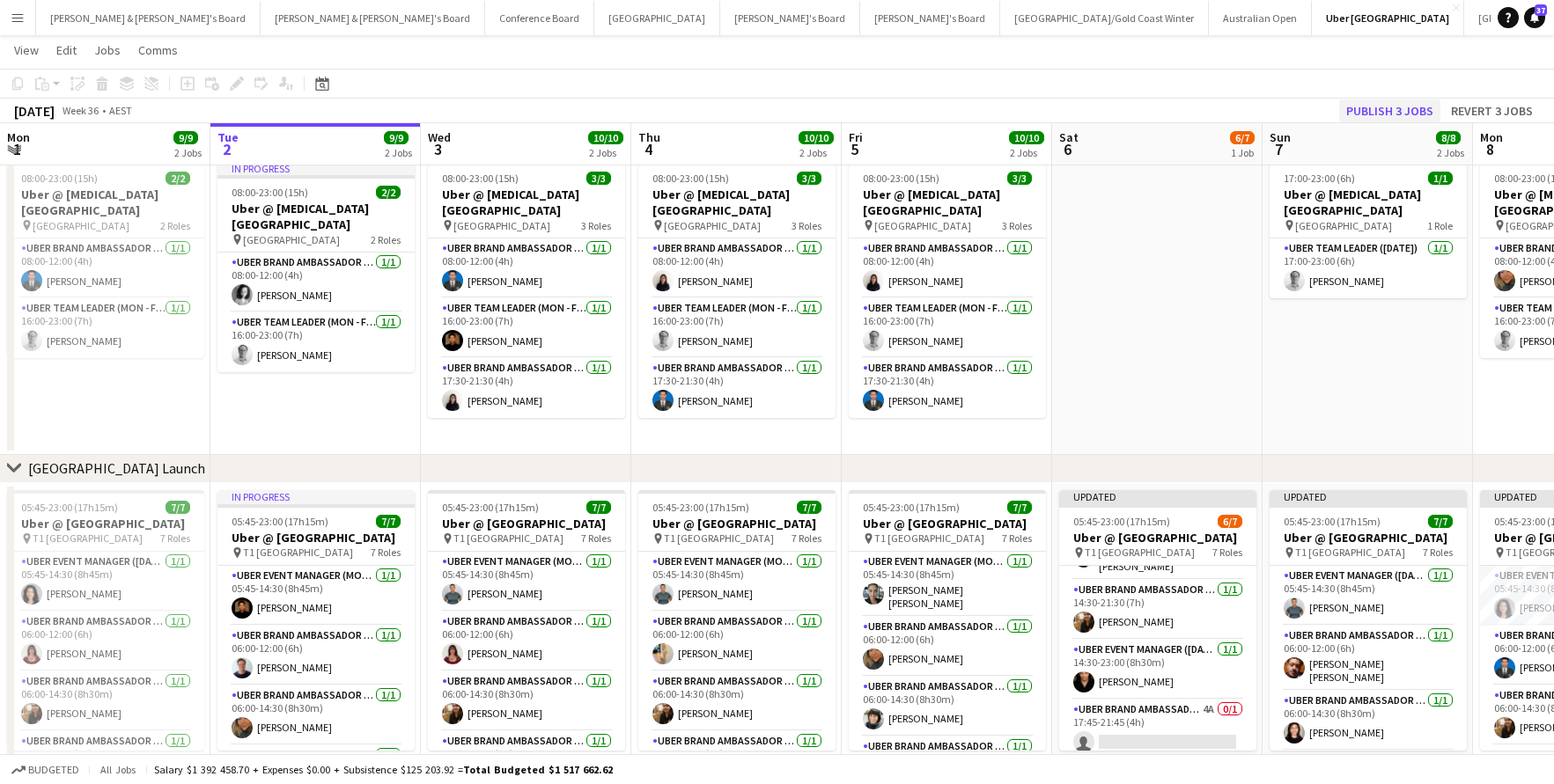
click at [1394, 111] on button "Publish 3 jobs" at bounding box center [1390, 111] width 101 height 23
